Goal: Information Seeking & Learning: Check status

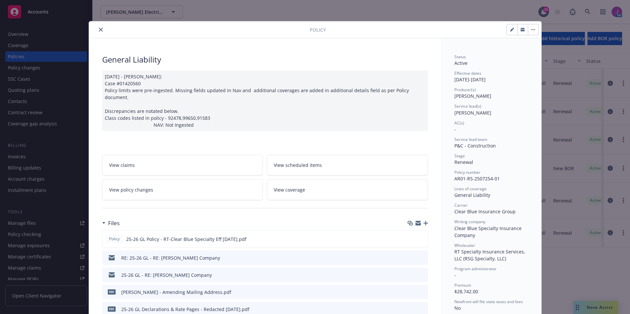
click at [100, 28] on button "close" at bounding box center [101, 30] width 8 height 8
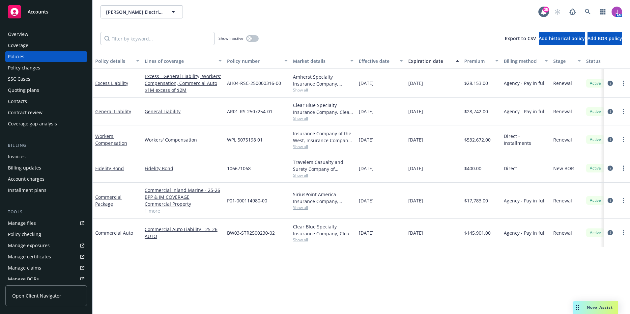
click at [28, 37] on div "Overview" at bounding box center [46, 34] width 76 height 11
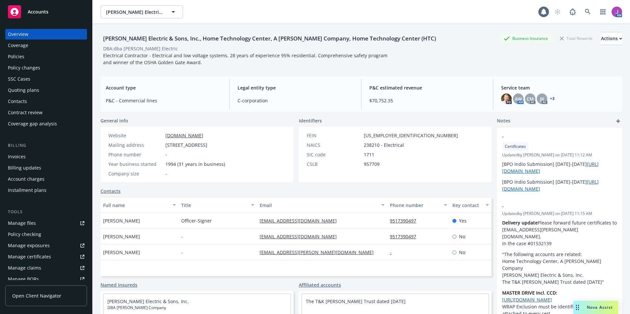
click at [27, 45] on div "Coverage" at bounding box center [18, 45] width 20 height 11
